Goal: Task Accomplishment & Management: Use online tool/utility

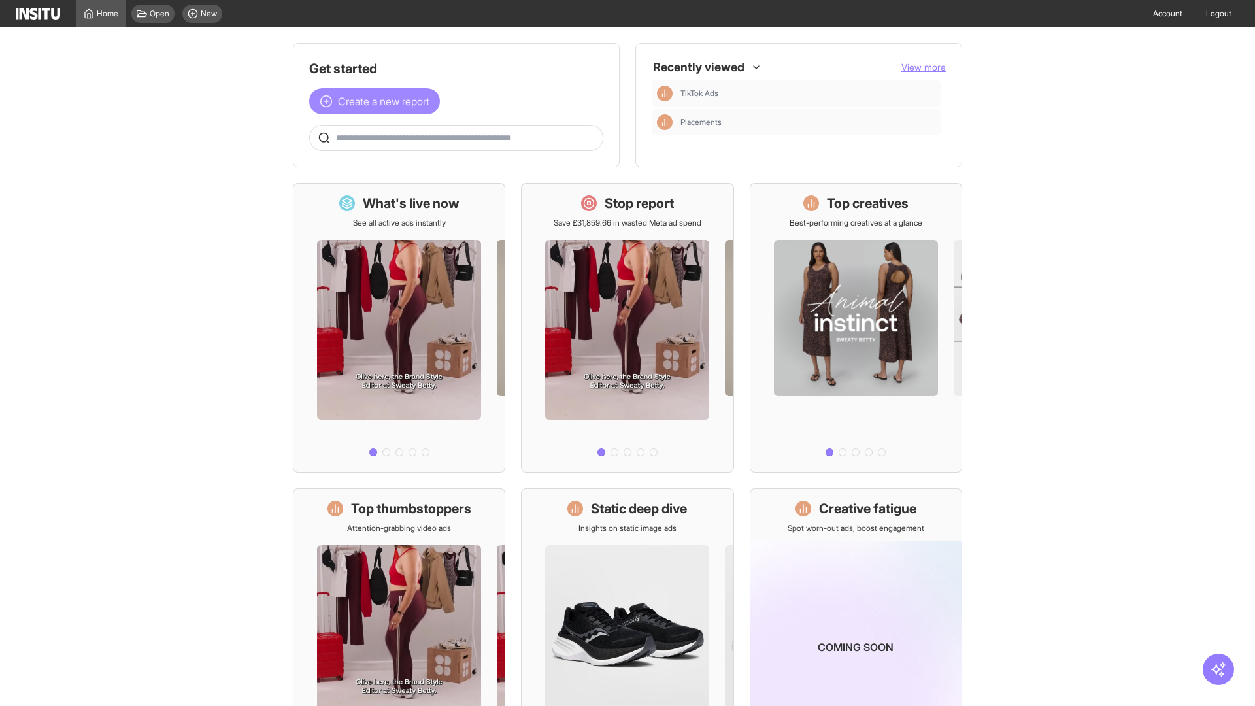
click at [378, 101] on span "Create a new report" at bounding box center [384, 101] width 92 height 16
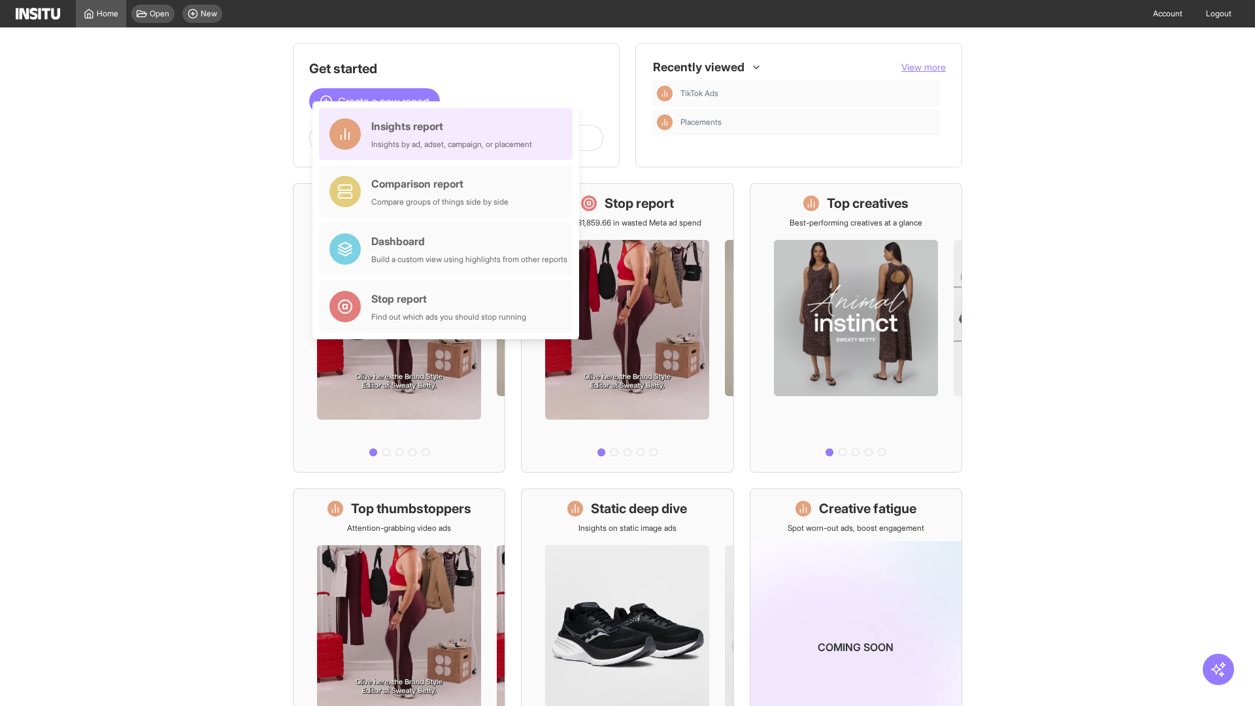
click at [449, 134] on div "Insights report Insights by ad, adset, campaign, or placement" at bounding box center [451, 133] width 161 height 31
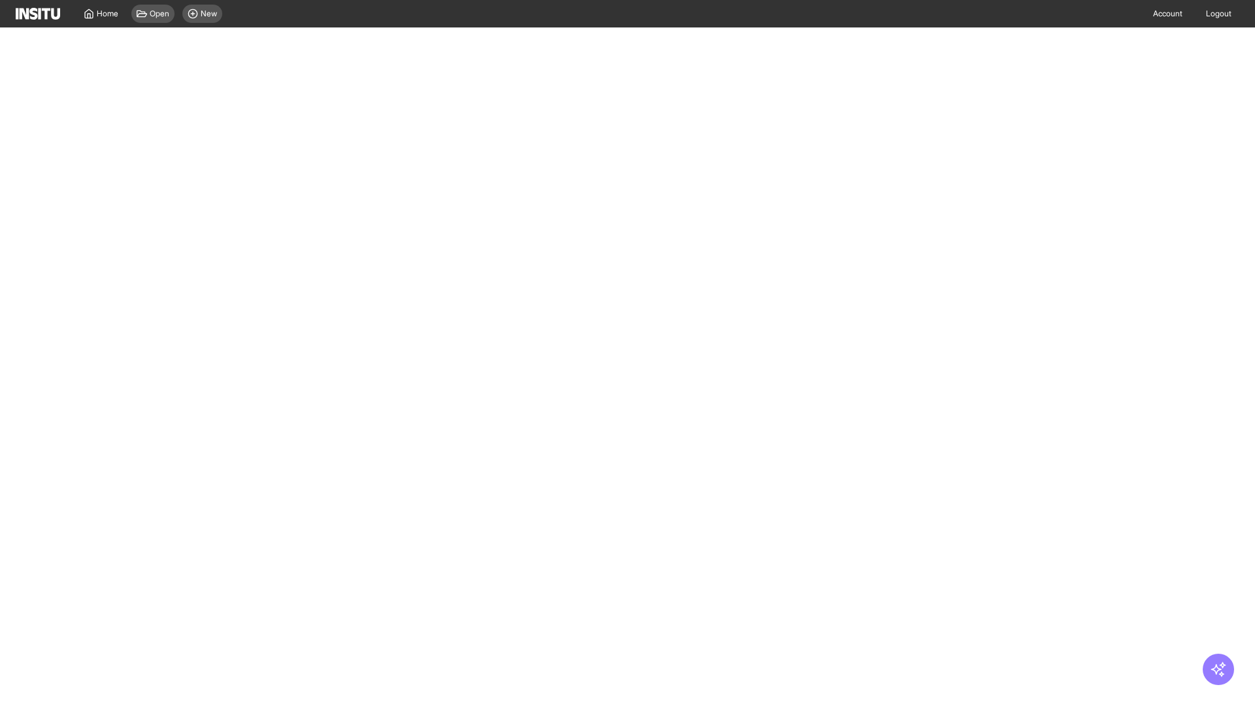
select select "**"
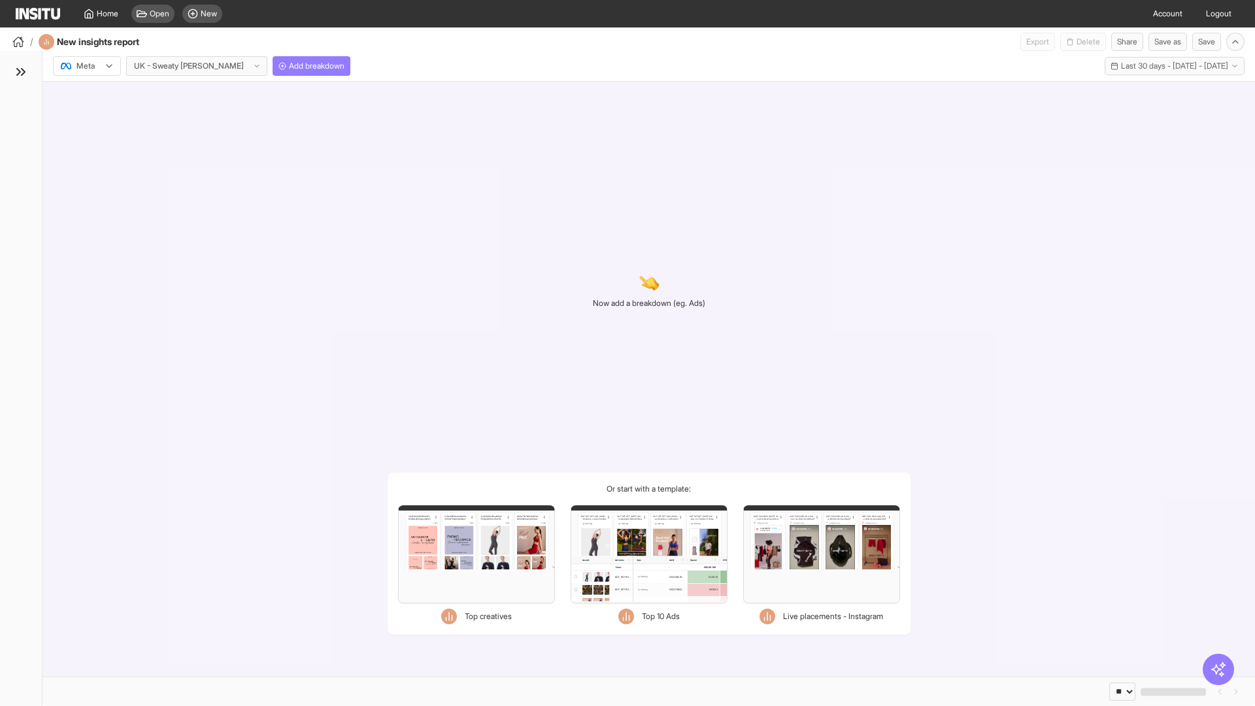
click at [87, 66] on div at bounding box center [77, 65] width 37 height 13
click at [86, 94] on span "Meta" at bounding box center [86, 94] width 18 height 12
click at [289, 66] on span "Add breakdown" at bounding box center [317, 66] width 56 height 10
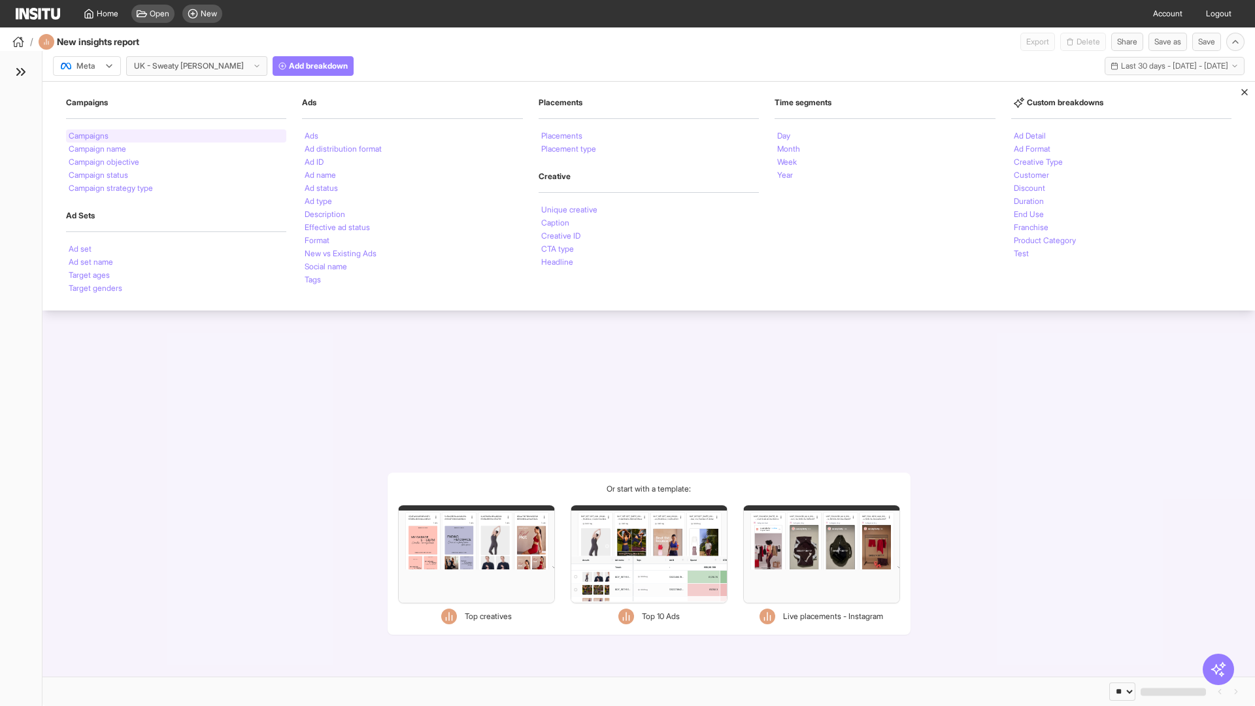
click at [90, 136] on li "Campaigns" at bounding box center [89, 136] width 40 height 8
